Goal: Task Accomplishment & Management: Manage account settings

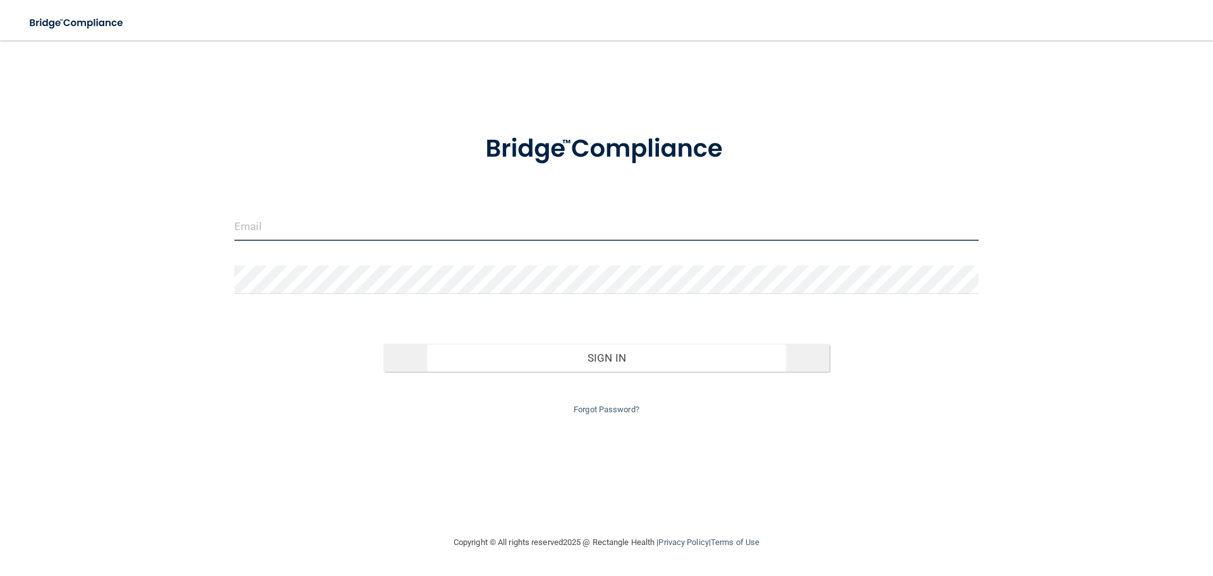
type input "[EMAIL_ADDRESS][DOMAIN_NAME]"
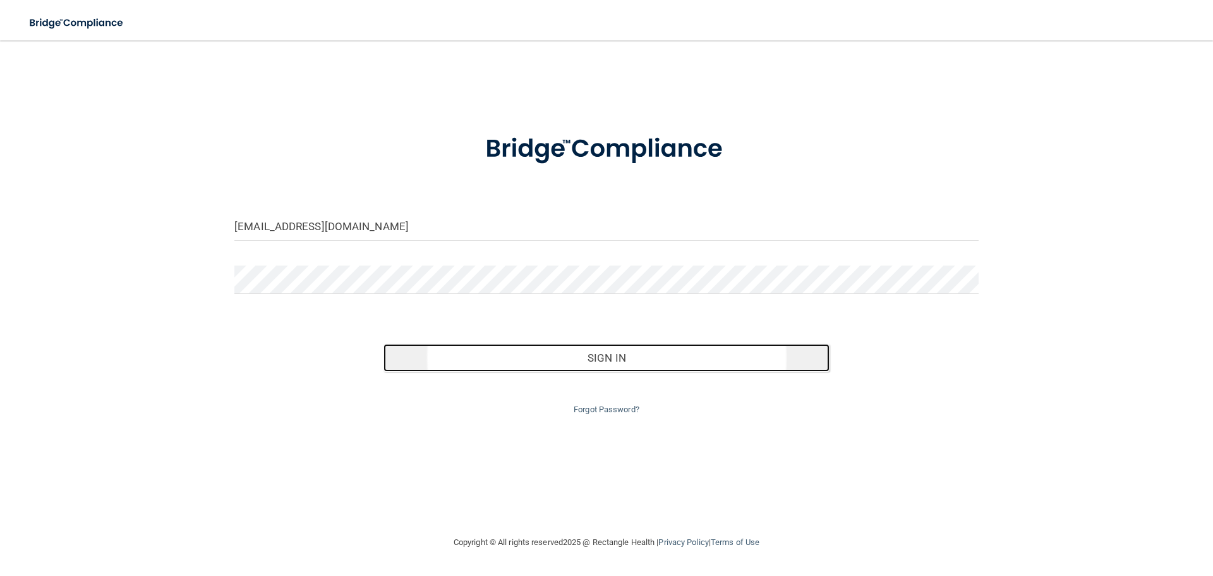
click at [609, 359] on button "Sign In" at bounding box center [607, 358] width 447 height 28
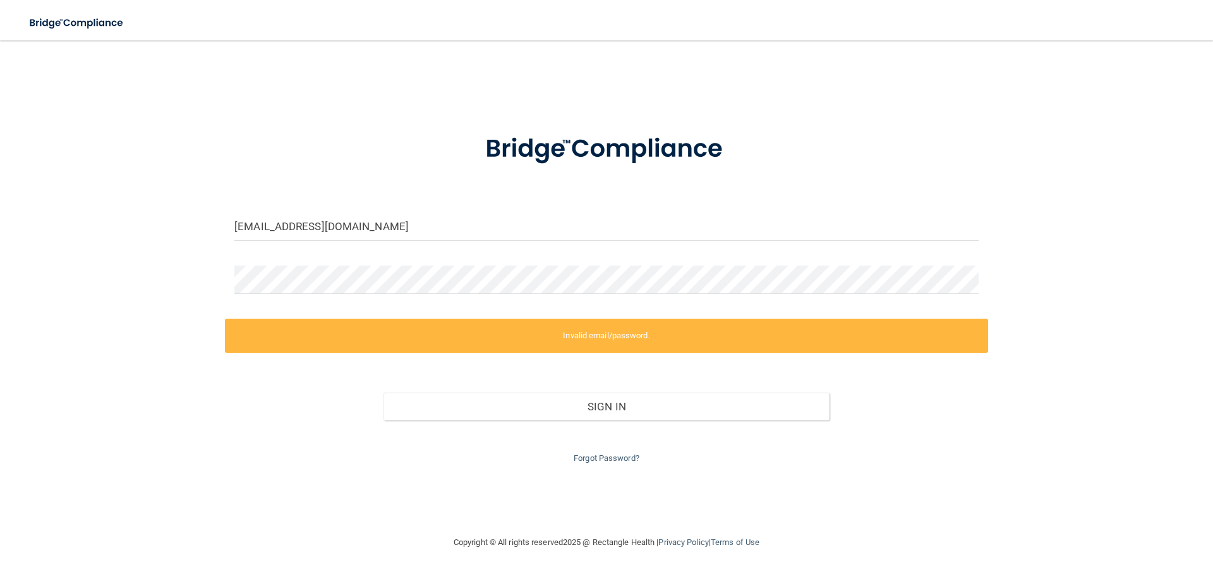
click at [605, 340] on label "Invalid email/password." at bounding box center [606, 336] width 763 height 34
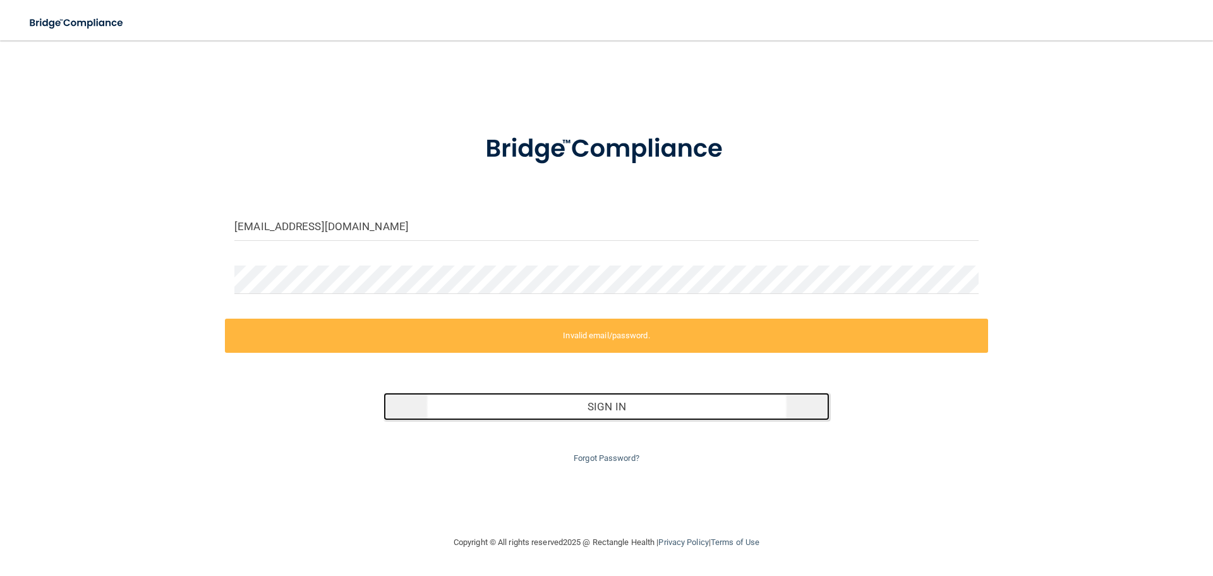
click at [599, 408] on button "Sign In" at bounding box center [607, 406] width 447 height 28
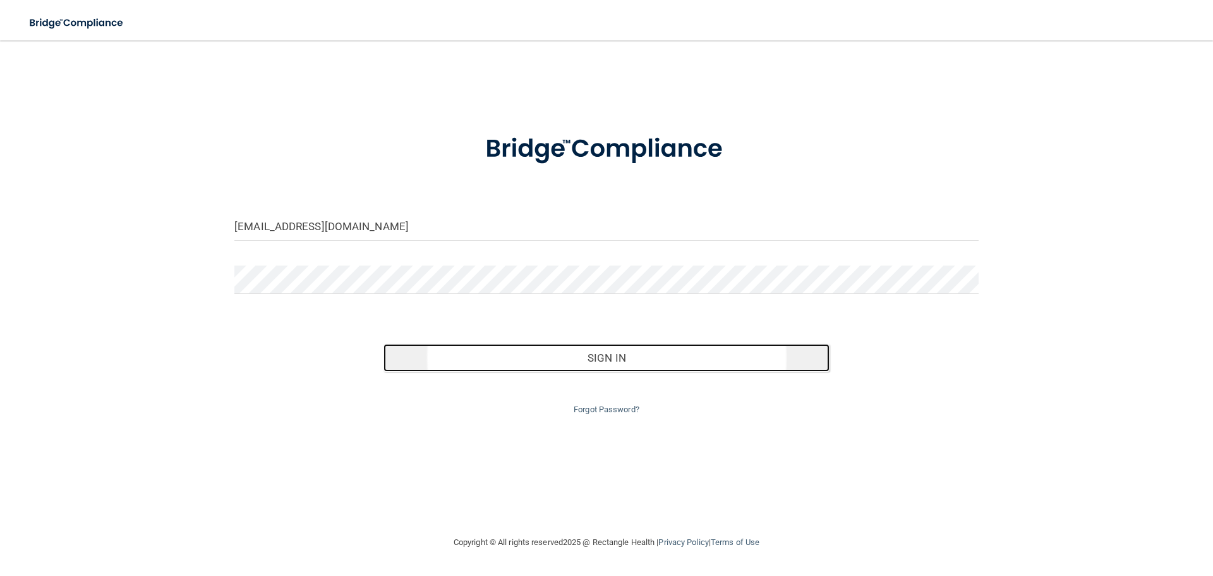
click at [603, 349] on button "Sign In" at bounding box center [607, 358] width 447 height 28
click at [536, 355] on button "Sign In" at bounding box center [607, 358] width 447 height 28
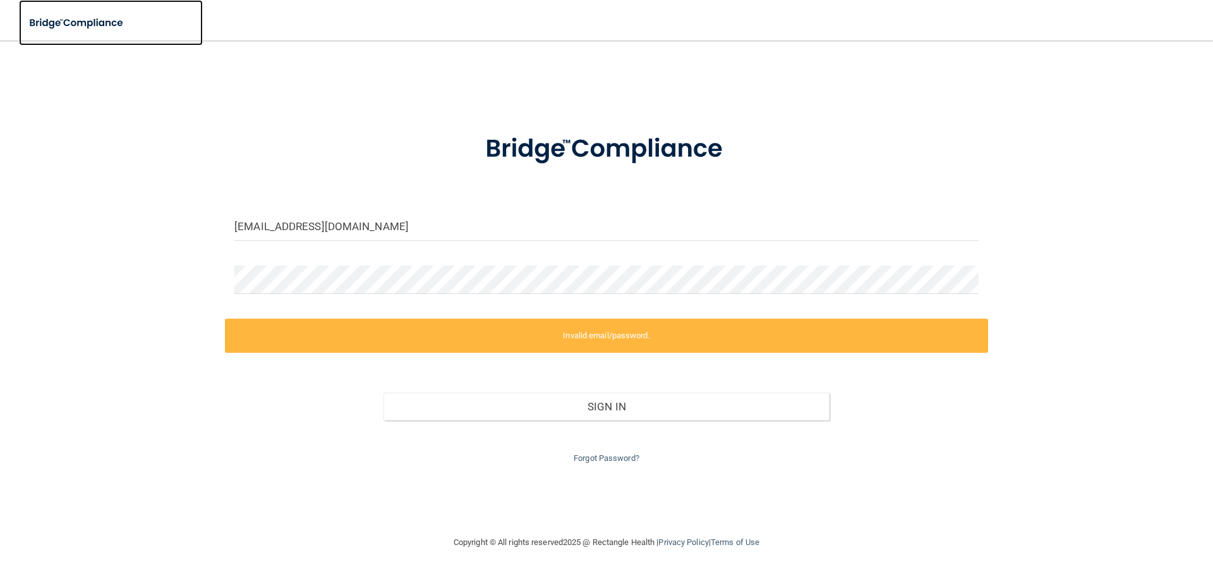
click at [52, 21] on img at bounding box center [77, 23] width 116 height 26
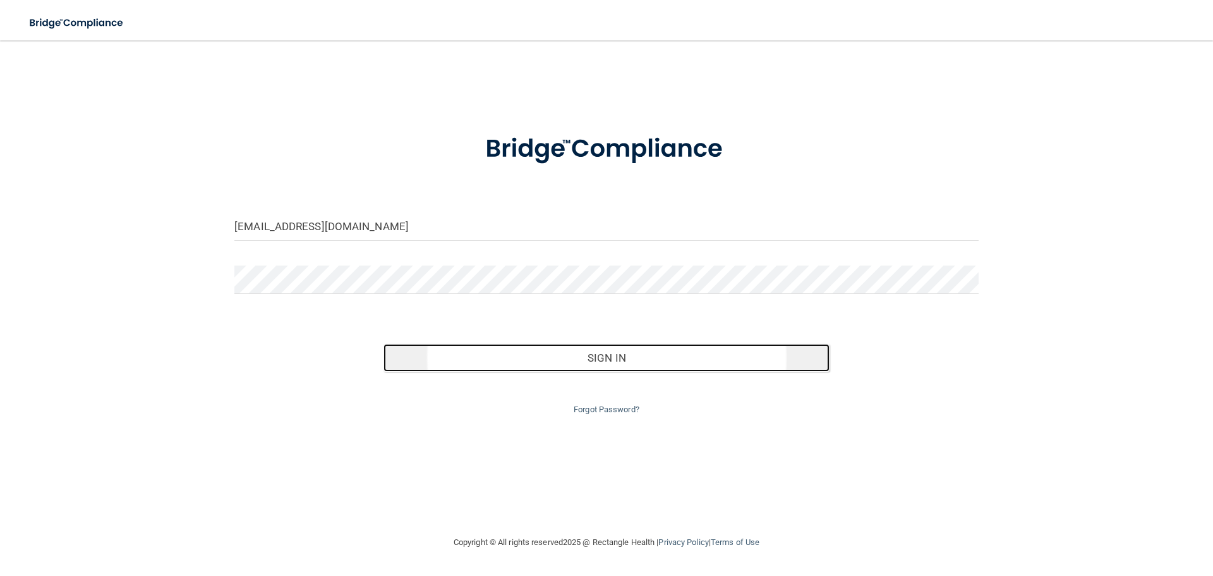
click at [559, 358] on button "Sign In" at bounding box center [607, 358] width 447 height 28
click at [574, 364] on button "Sign In" at bounding box center [607, 358] width 447 height 28
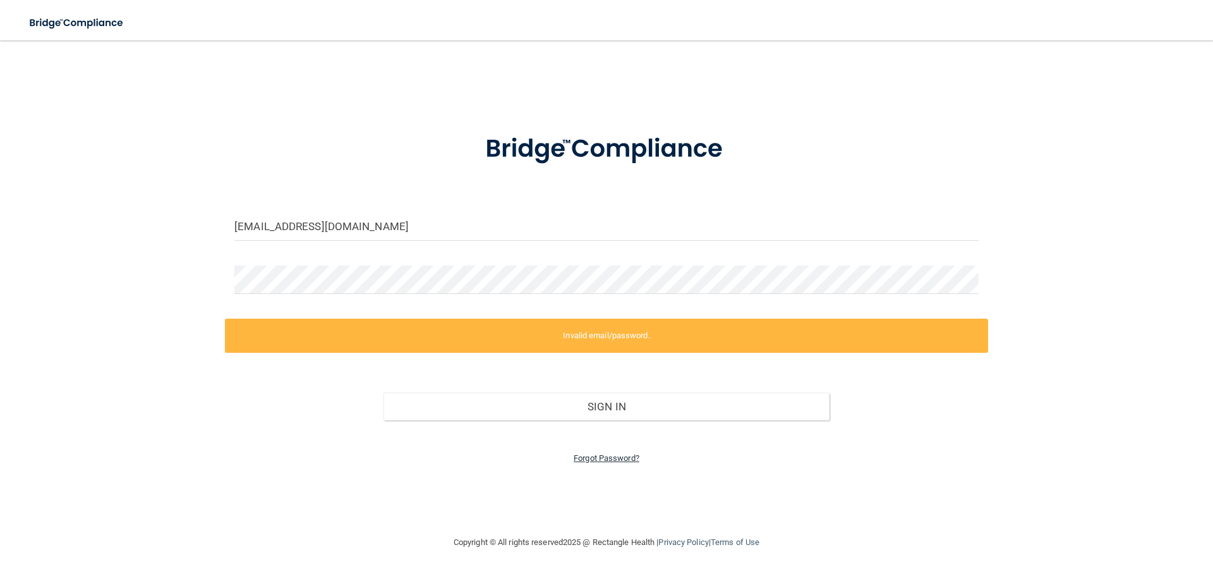
click at [583, 457] on link "Forgot Password?" at bounding box center [607, 457] width 66 height 9
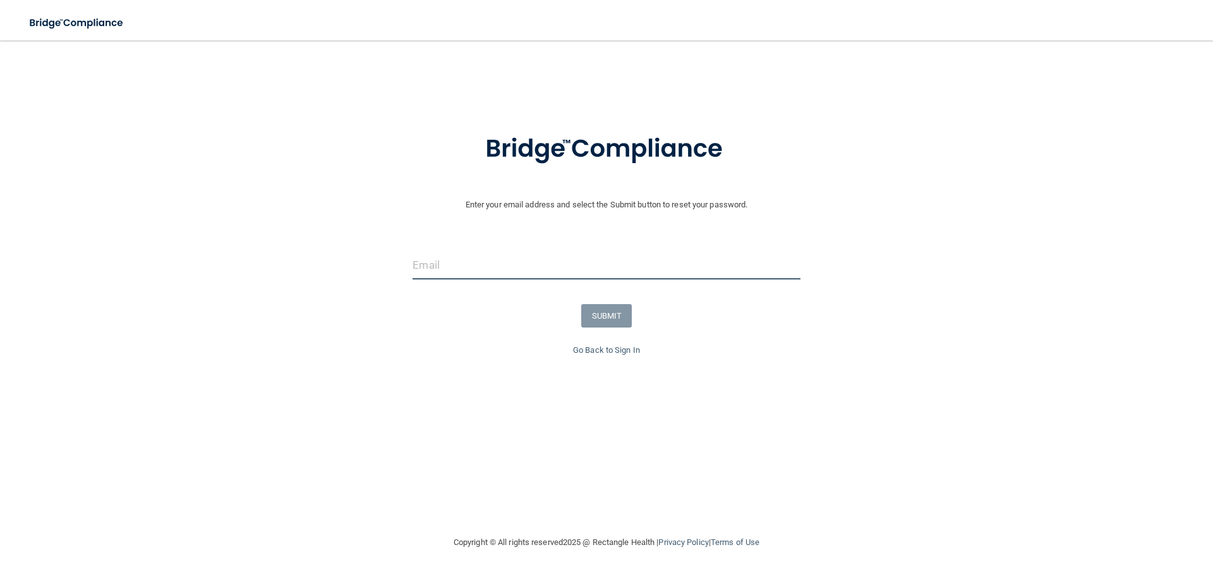
click at [447, 263] on input "email" at bounding box center [606, 265] width 387 height 28
type input "b"
type input "[EMAIL_ADDRESS][DOMAIN_NAME]"
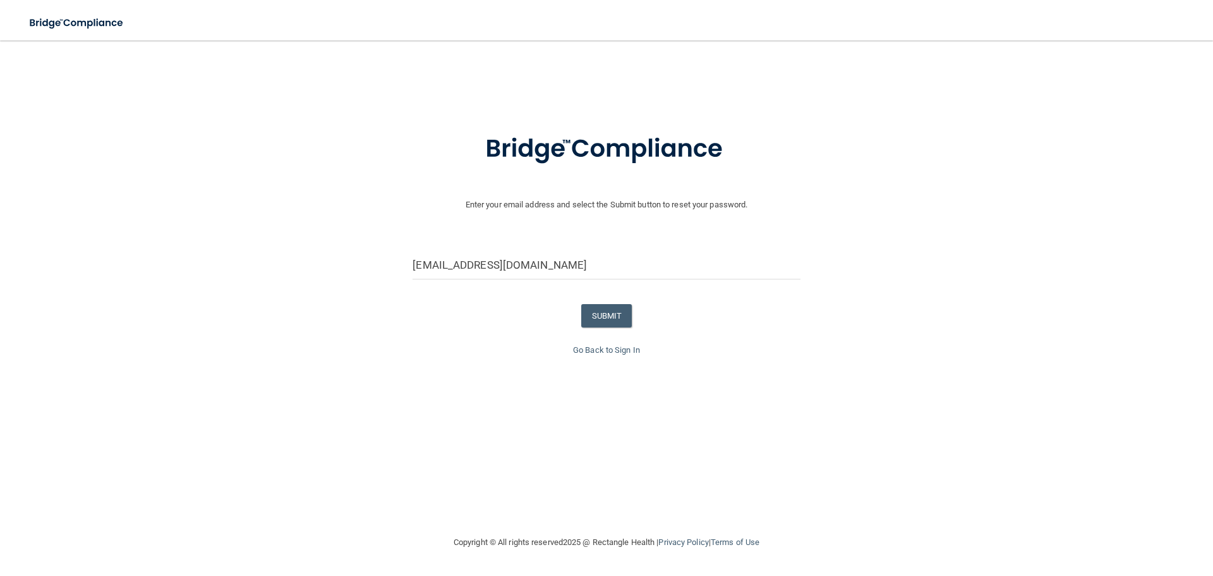
click at [806, 383] on div "Enter your email address and select the Submit button to reset your password. […" at bounding box center [606, 267] width 1201 height 303
click at [605, 317] on button "SUBMIT" at bounding box center [606, 315] width 51 height 23
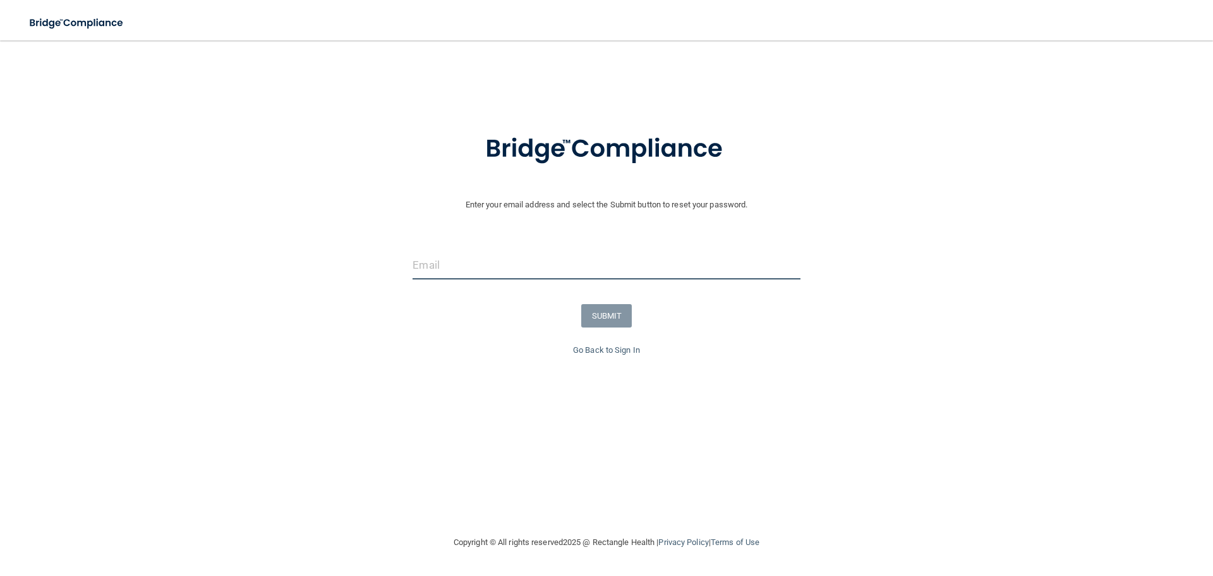
click at [468, 271] on input "email" at bounding box center [606, 265] width 387 height 28
type input "[EMAIL_ADDRESS][DOMAIN_NAME]"
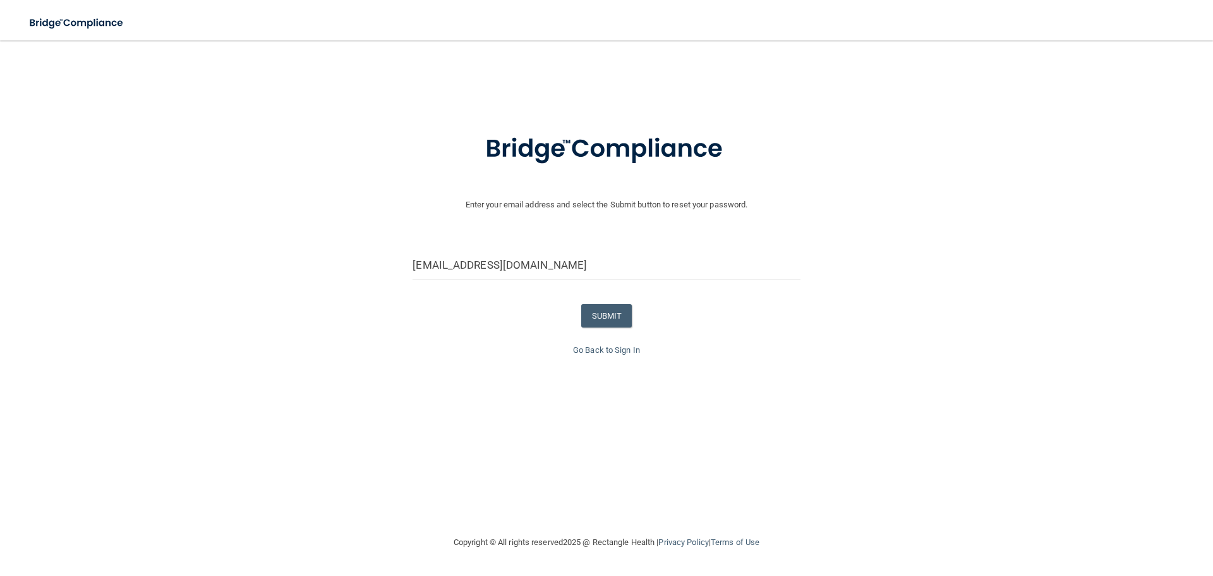
click at [687, 344] on div "Go Back to Sign In" at bounding box center [607, 350] width 1220 height 15
click at [617, 313] on button "SUBMIT" at bounding box center [606, 315] width 51 height 23
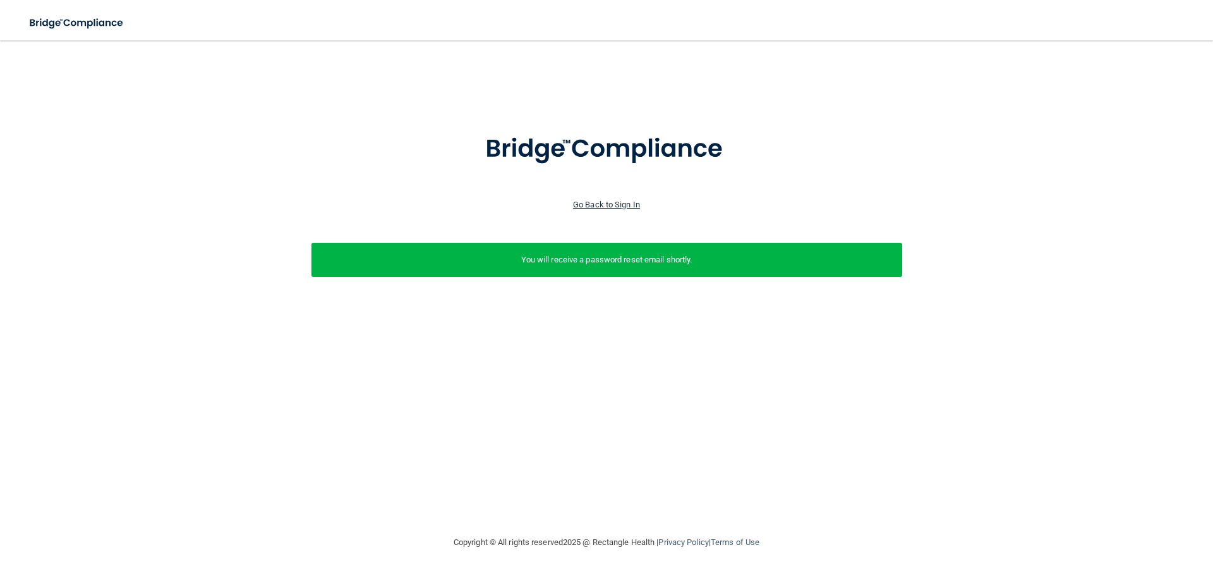
click at [582, 205] on link "Go Back to Sign In" at bounding box center [606, 204] width 67 height 9
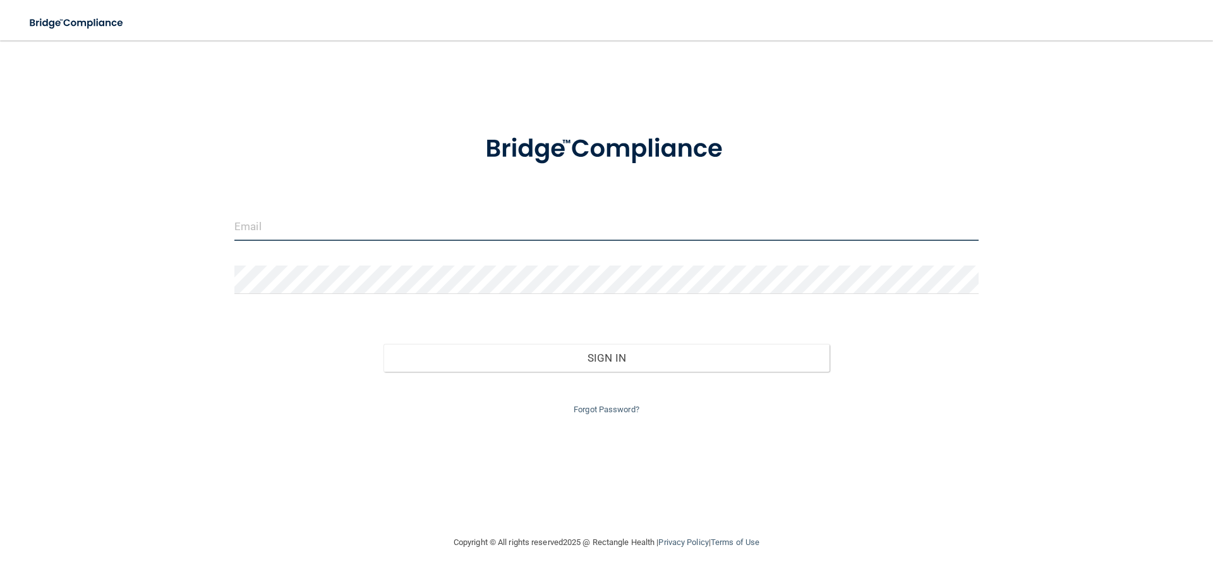
type input "[EMAIL_ADDRESS][DOMAIN_NAME]"
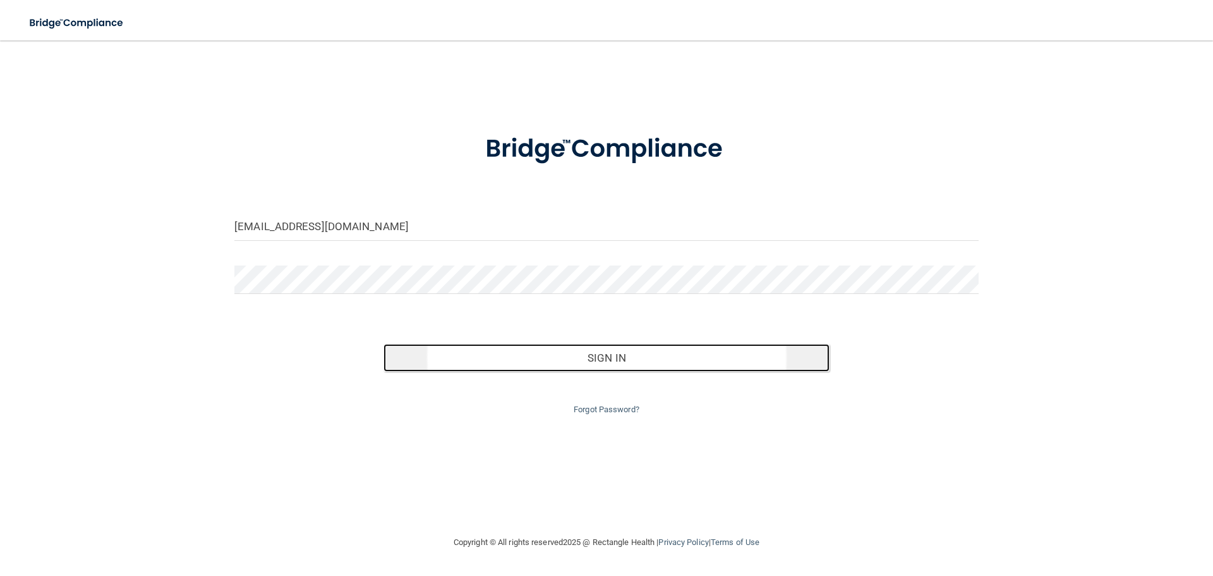
click at [490, 356] on button "Sign In" at bounding box center [607, 358] width 447 height 28
click at [633, 355] on button "Sign In" at bounding box center [607, 358] width 447 height 28
click at [576, 353] on button "Sign In" at bounding box center [607, 358] width 447 height 28
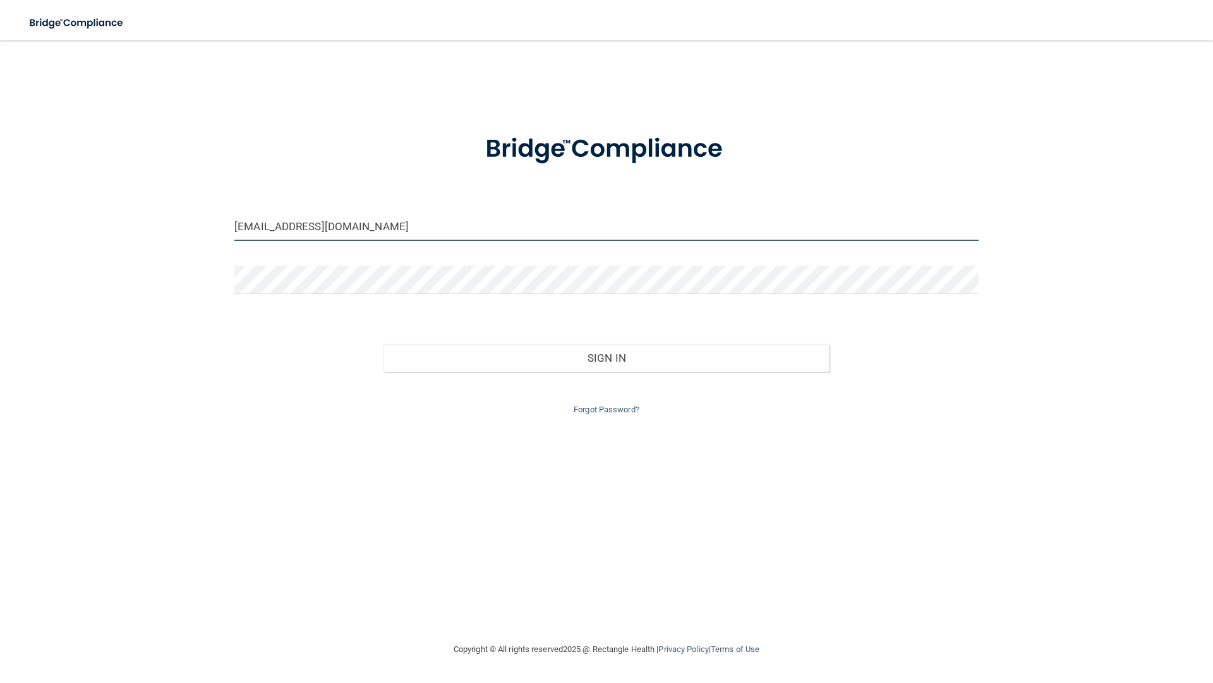
click at [361, 226] on input "[EMAIL_ADDRESS][DOMAIN_NAME]" at bounding box center [606, 226] width 744 height 28
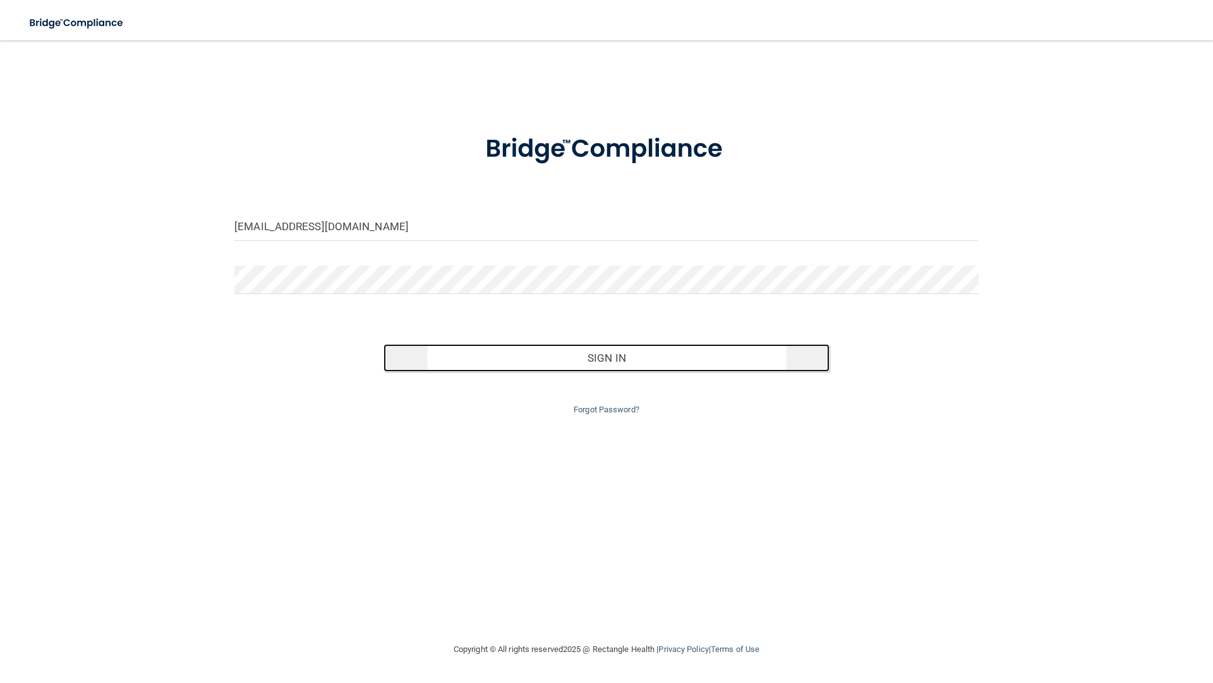
click at [466, 360] on button "Sign In" at bounding box center [607, 358] width 447 height 28
click at [526, 357] on button "Sign In" at bounding box center [607, 358] width 447 height 28
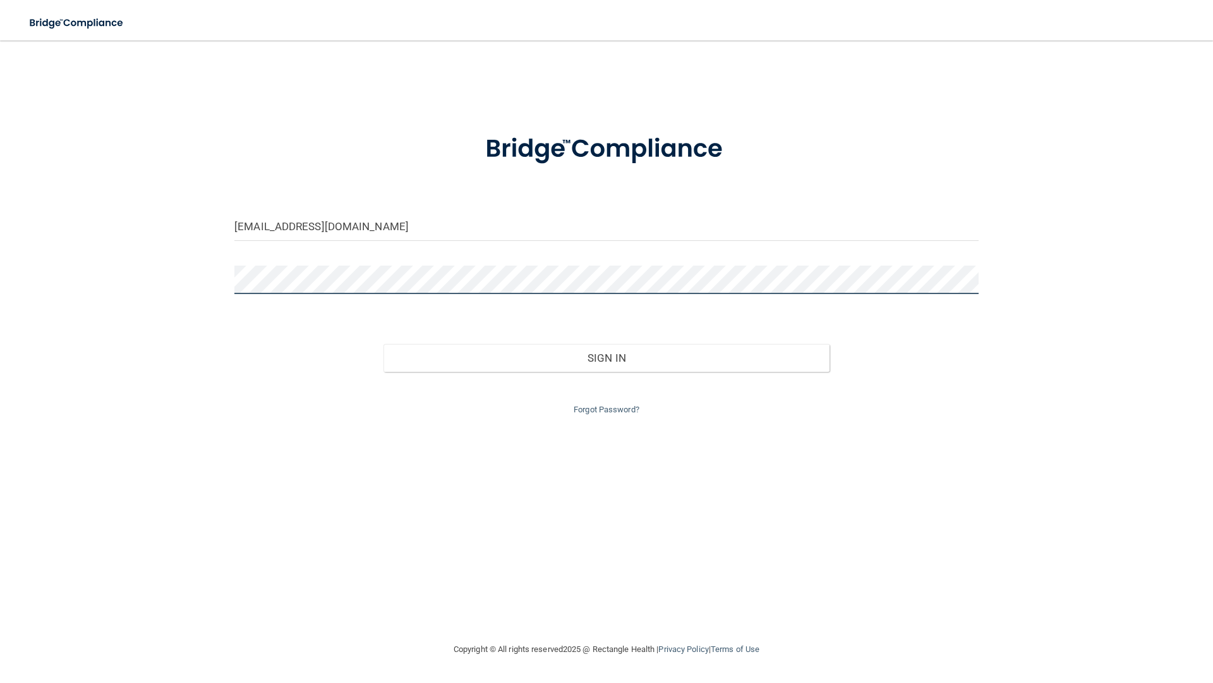
click at [384, 344] on button "Sign In" at bounding box center [607, 358] width 447 height 28
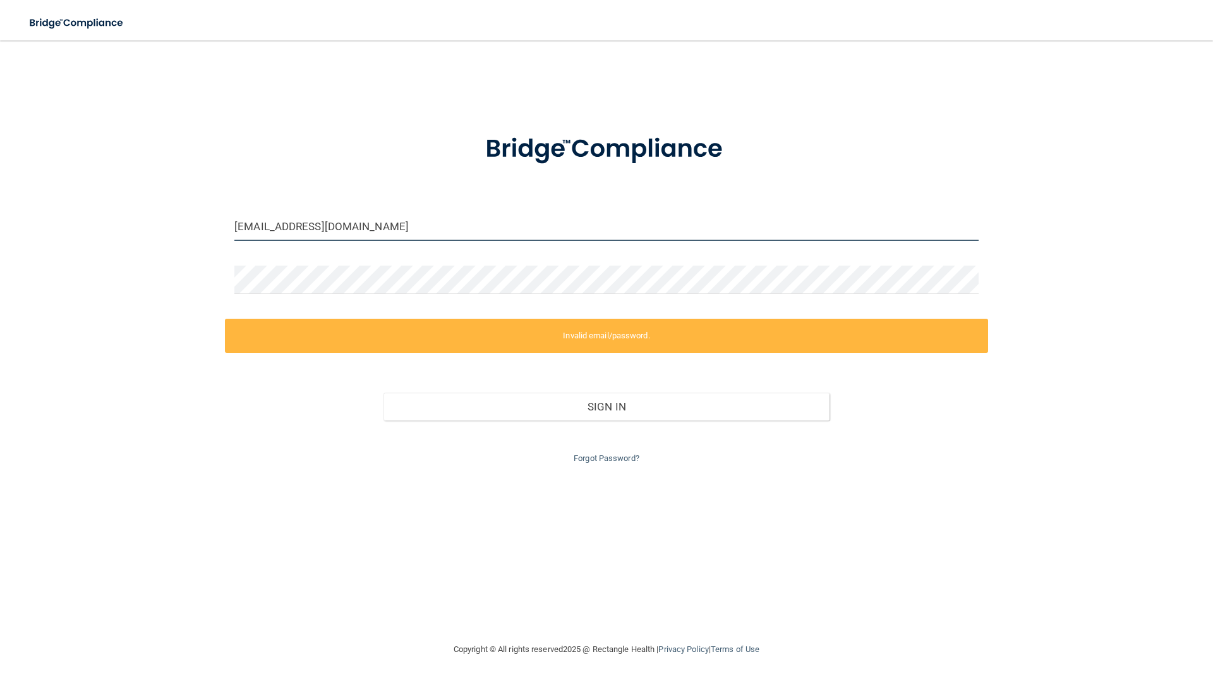
click at [397, 228] on input "vmatos1968@hotmail.com" at bounding box center [606, 226] width 744 height 28
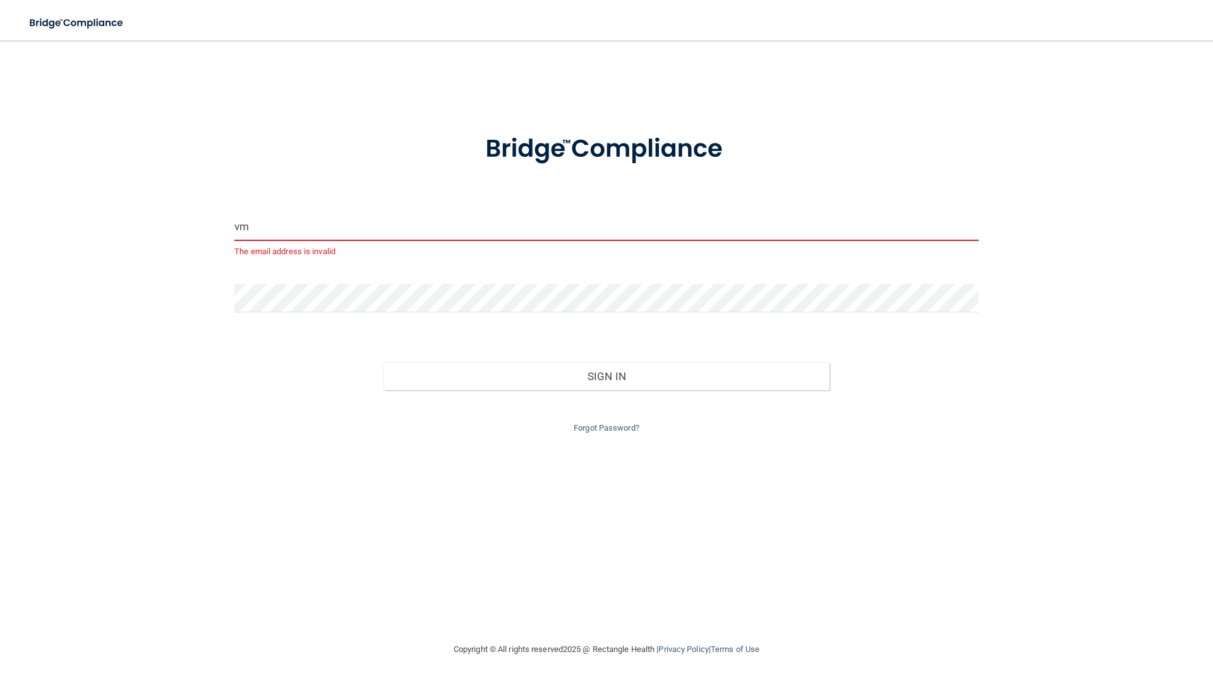
type input "v"
type input "Vmatosdds@gmail.com"
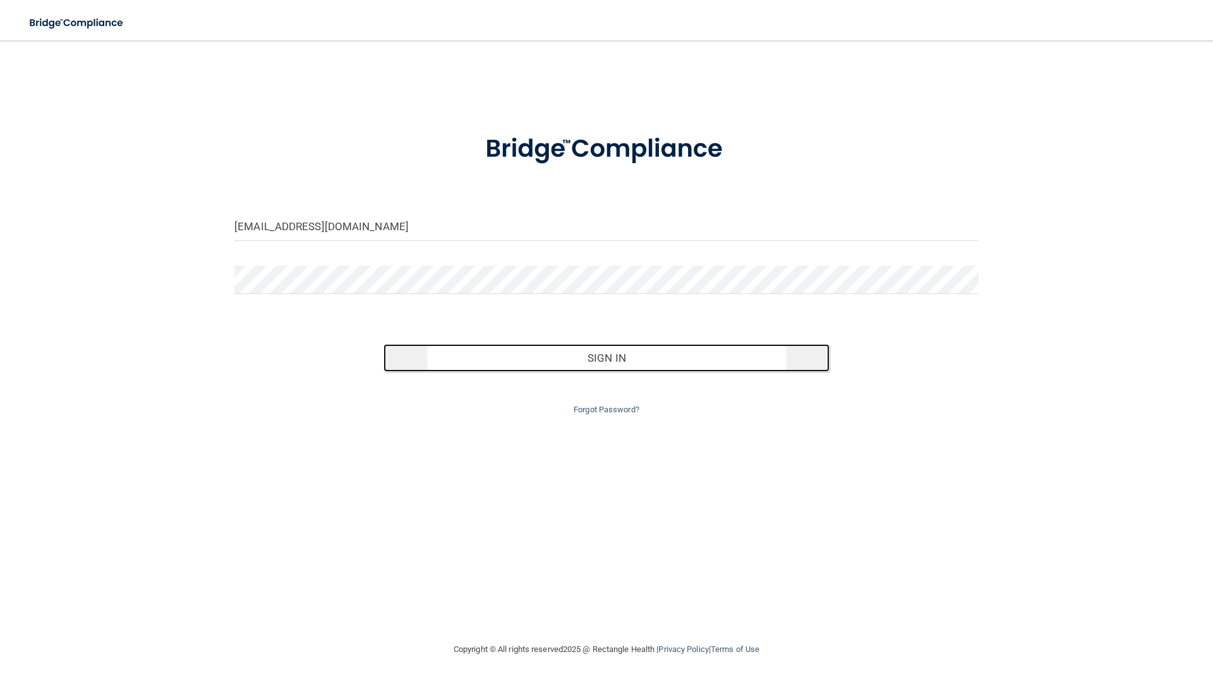
click at [544, 361] on button "Sign In" at bounding box center [607, 358] width 447 height 28
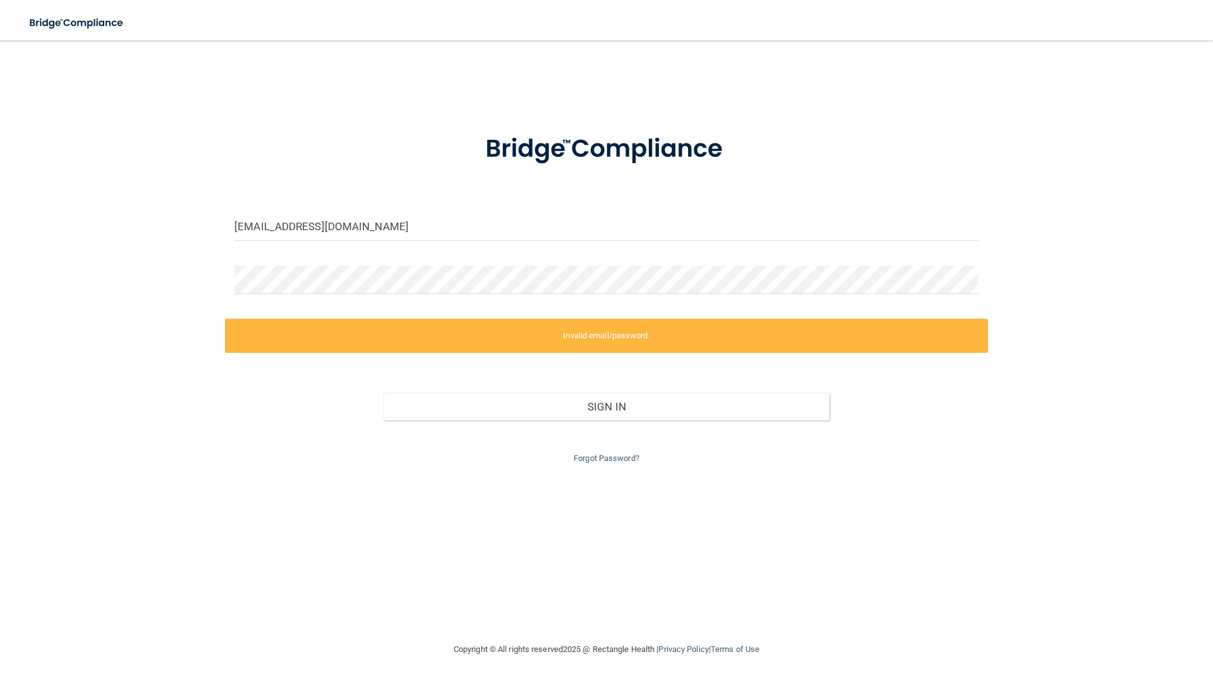
click at [1196, 14] on nav "Toggle navigation Manage My Enterprise Manage My Location" at bounding box center [606, 20] width 1213 height 40
